Goal: Task Accomplishment & Management: Complete application form

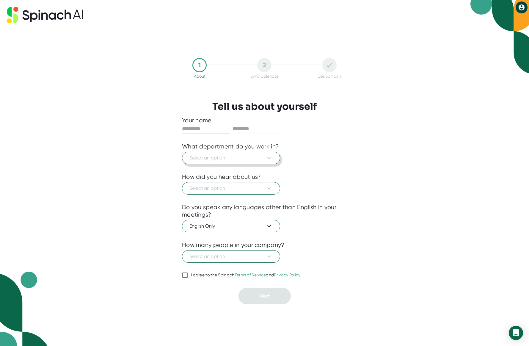
click at [266, 156] on icon at bounding box center [268, 157] width 7 height 7
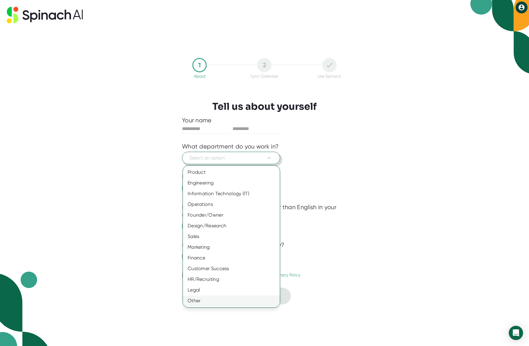
click at [208, 298] on div "Other" at bounding box center [231, 300] width 97 height 11
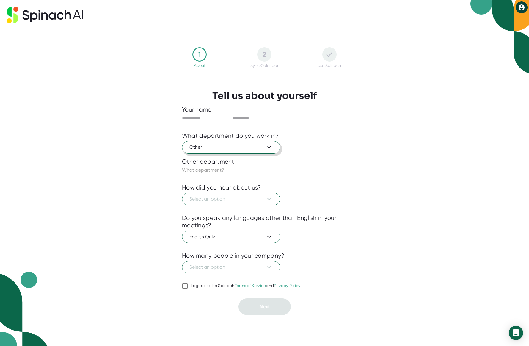
click at [248, 149] on span "Other" at bounding box center [230, 147] width 83 height 7
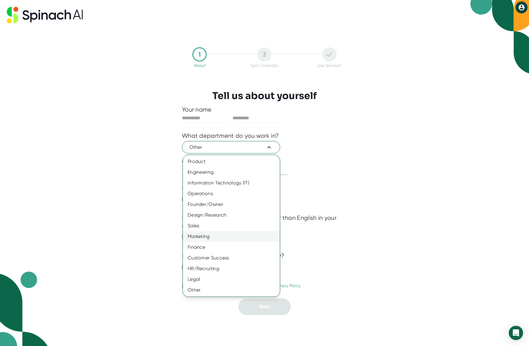
click at [210, 239] on div "Marketing" at bounding box center [231, 236] width 97 height 11
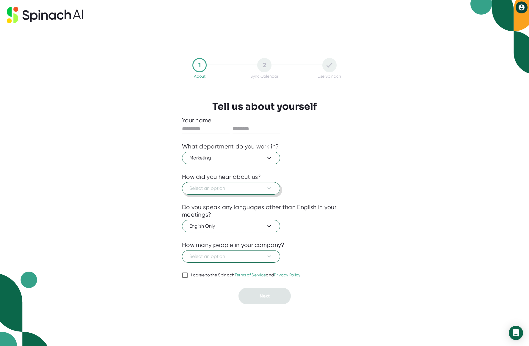
click at [239, 190] on span "Select an option" at bounding box center [230, 188] width 83 height 7
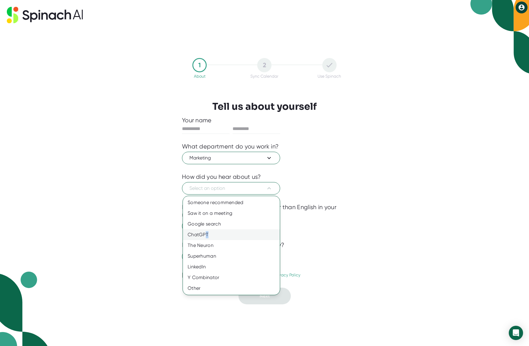
click at [207, 233] on div "ChatGPT" at bounding box center [231, 234] width 97 height 11
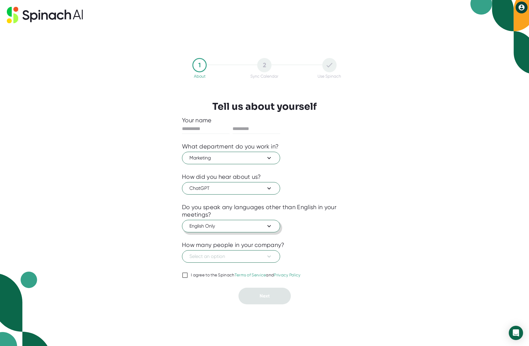
click at [210, 227] on span "English Only" at bounding box center [230, 225] width 83 height 7
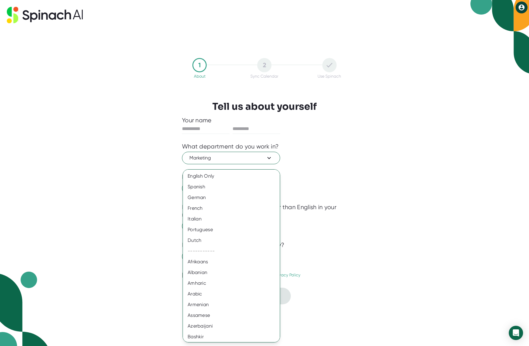
drag, startPoint x: 369, startPoint y: 235, endPoint x: 356, endPoint y: 243, distance: 15.8
click at [368, 235] on div at bounding box center [264, 173] width 529 height 346
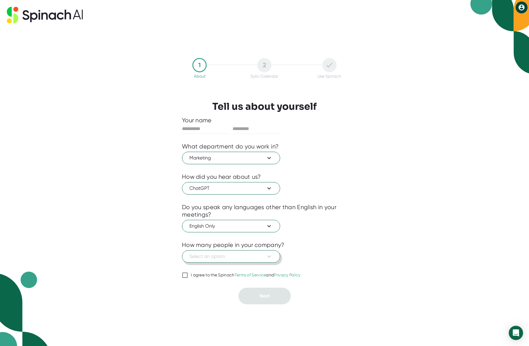
click at [247, 257] on span "Select an option" at bounding box center [230, 256] width 83 height 7
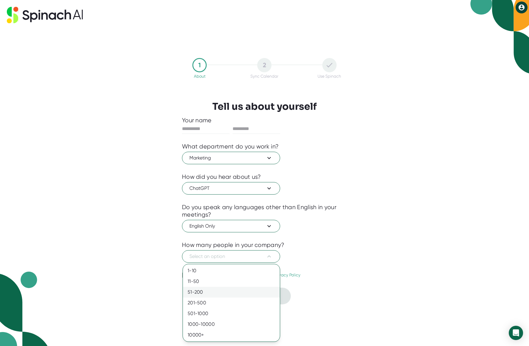
click at [220, 293] on div "51-200" at bounding box center [231, 292] width 97 height 11
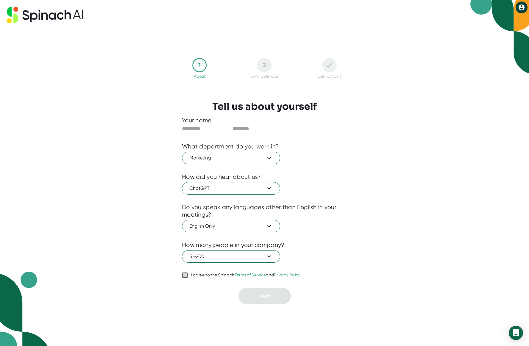
drag, startPoint x: 184, startPoint y: 275, endPoint x: 222, endPoint y: 285, distance: 39.4
click at [184, 275] on input "I agree to the Spinach Terms of Service and Privacy Policy" at bounding box center [185, 274] width 6 height 7
checkbox input "true"
click at [211, 125] on input "text" at bounding box center [206, 129] width 48 height 10
type input "***"
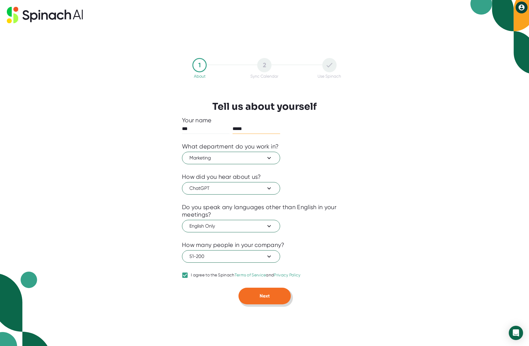
type input "*****"
click at [260, 300] on button "Next" at bounding box center [264, 295] width 52 height 17
